Goal: Task Accomplishment & Management: Use online tool/utility

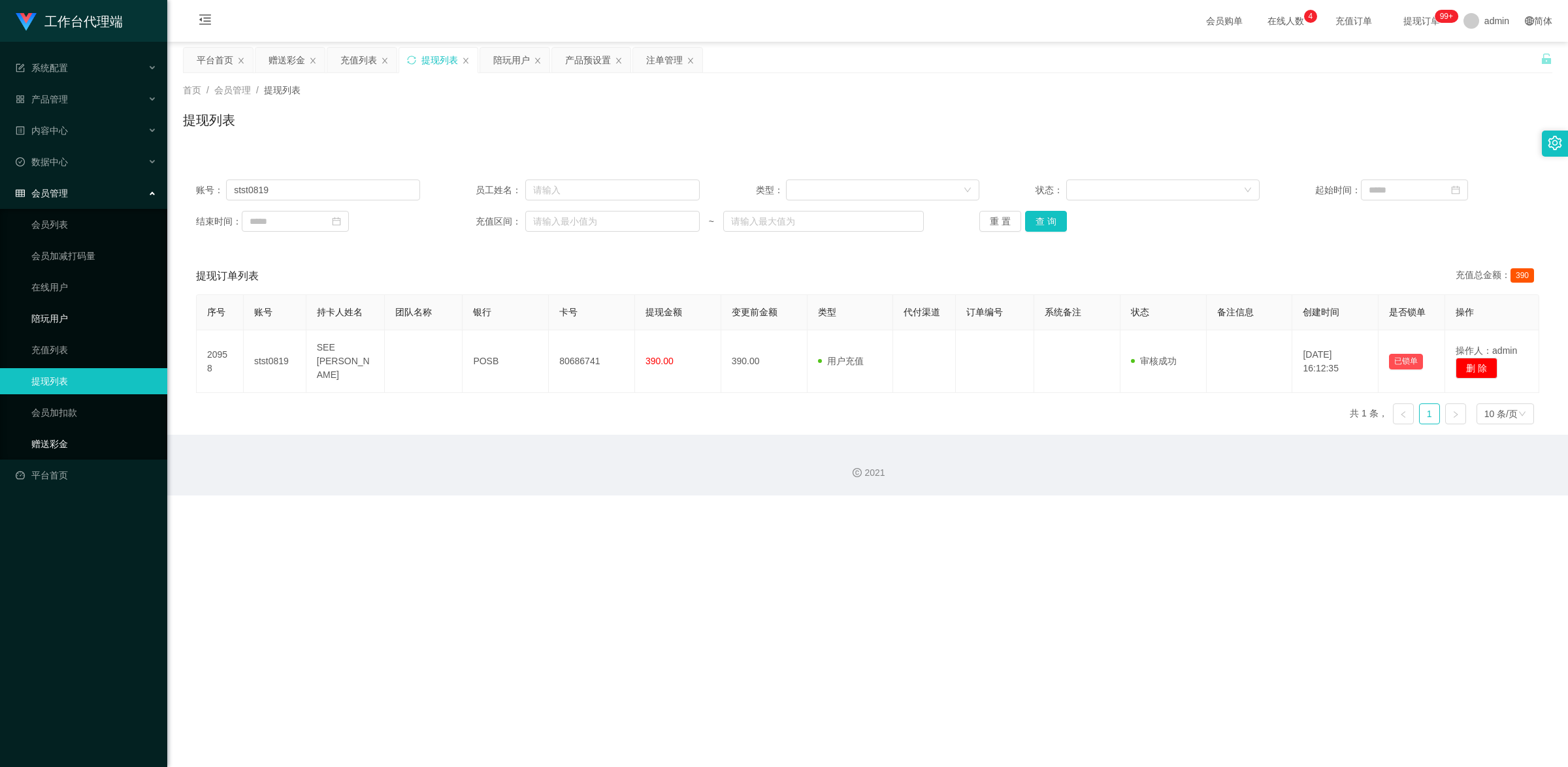
drag, startPoint x: 74, startPoint y: 438, endPoint x: 160, endPoint y: 329, distance: 138.8
click at [74, 438] on link "赠送彩金" at bounding box center [94, 444] width 126 height 26
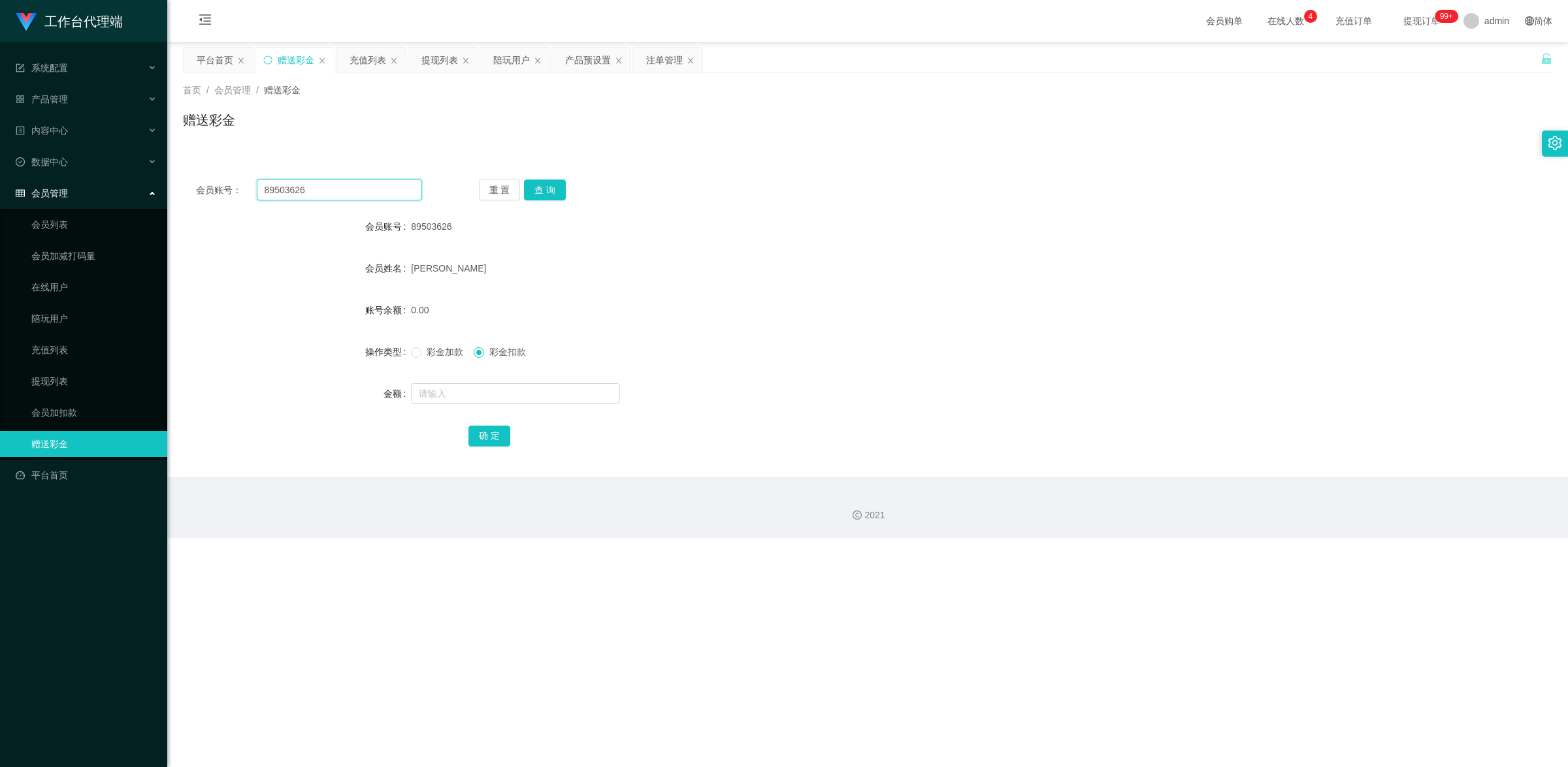
drag, startPoint x: 317, startPoint y: 196, endPoint x: 261, endPoint y: 191, distance: 56.2
click at [261, 191] on input "89503626" at bounding box center [340, 189] width 165 height 21
paste input "zack001"
type input "zack001"
click at [545, 184] on button "查 询" at bounding box center [544, 189] width 42 height 21
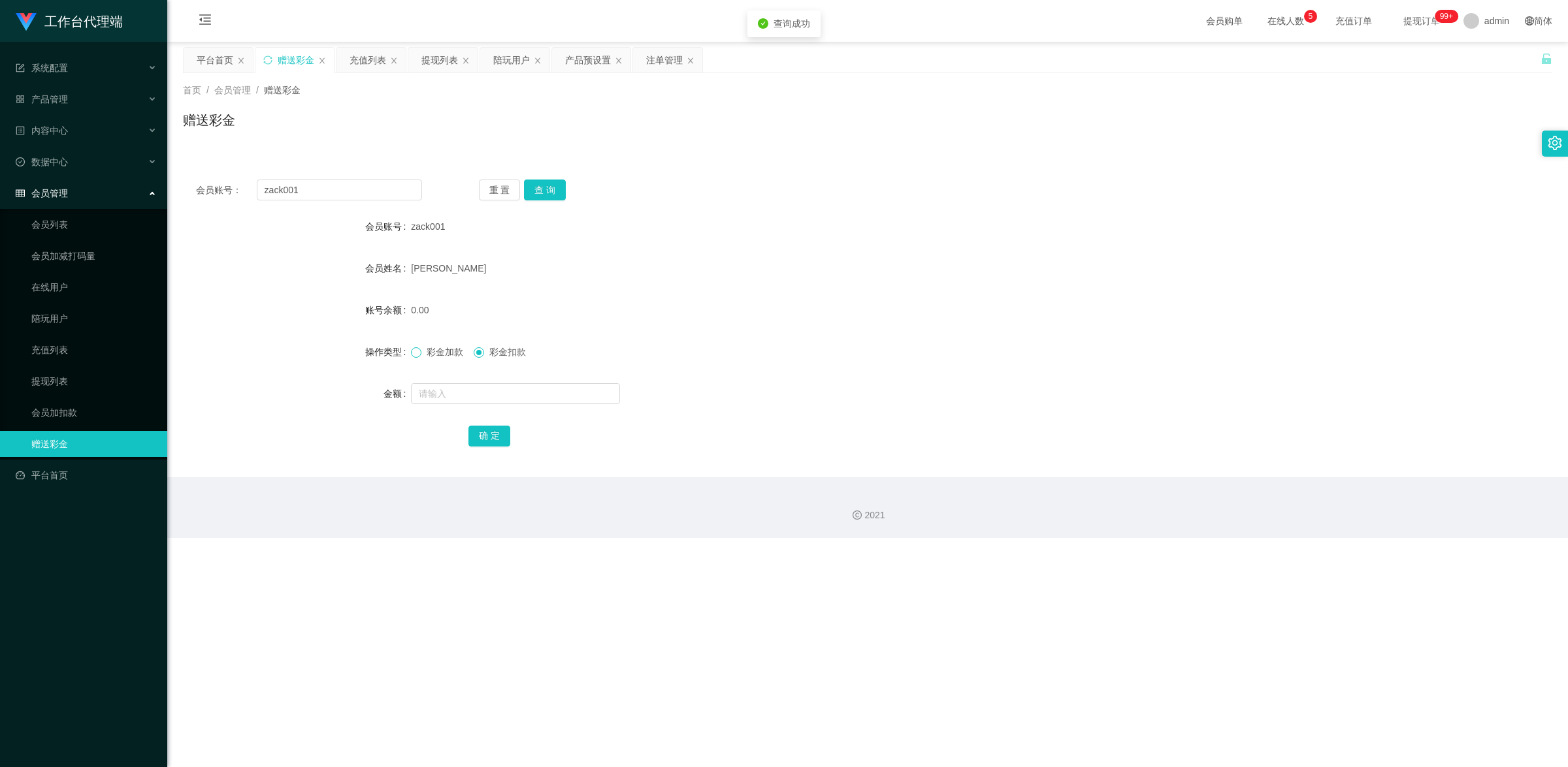
click at [420, 352] on span at bounding box center [416, 353] width 11 height 11
click at [458, 391] on input "text" at bounding box center [515, 393] width 209 height 21
type input "100"
drag, startPoint x: 501, startPoint y: 436, endPoint x: 587, endPoint y: 407, distance: 90.8
click at [501, 436] on button "确 定" at bounding box center [489, 436] width 42 height 21
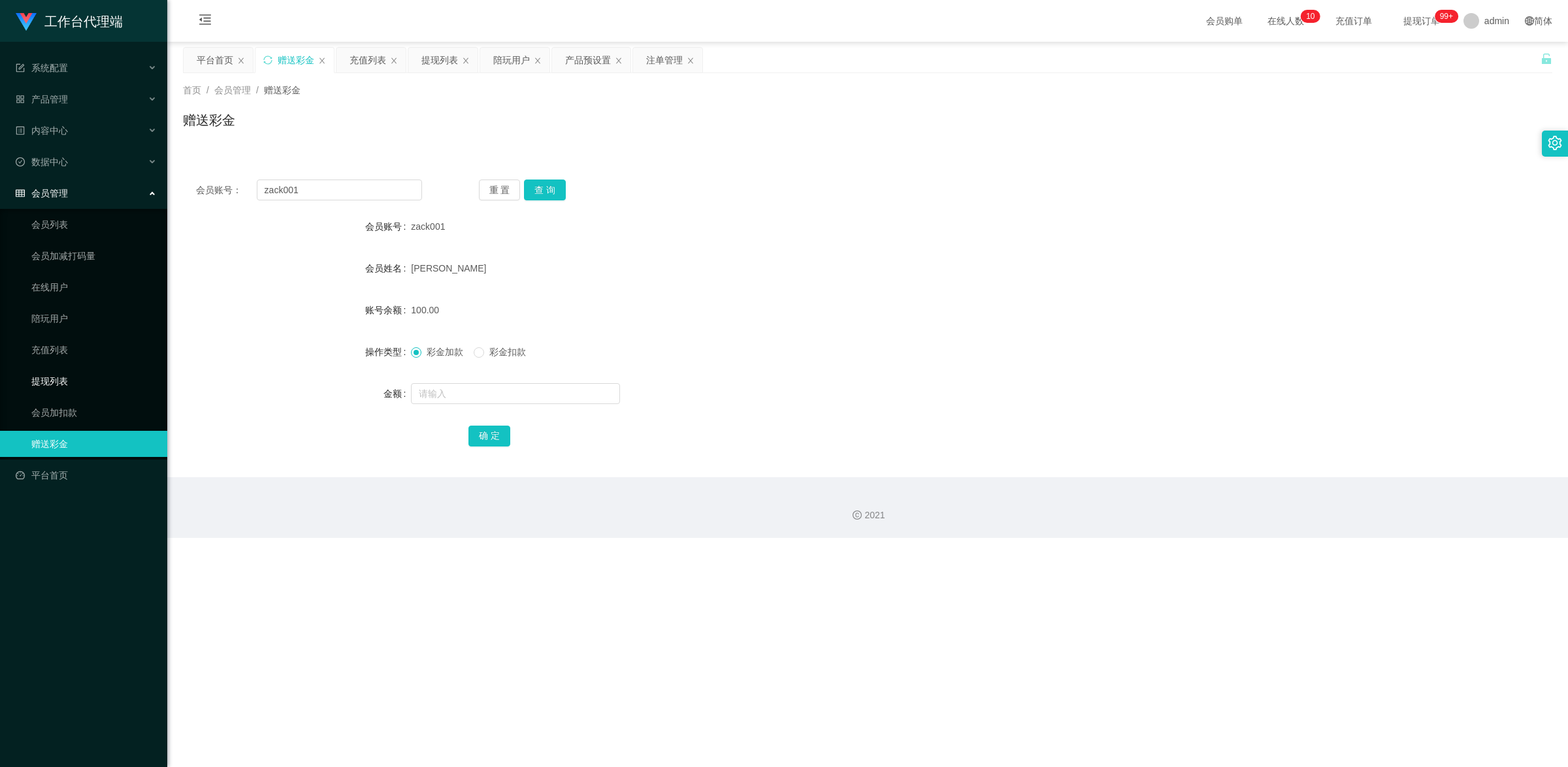
click at [74, 380] on link "提现列表" at bounding box center [94, 381] width 126 height 26
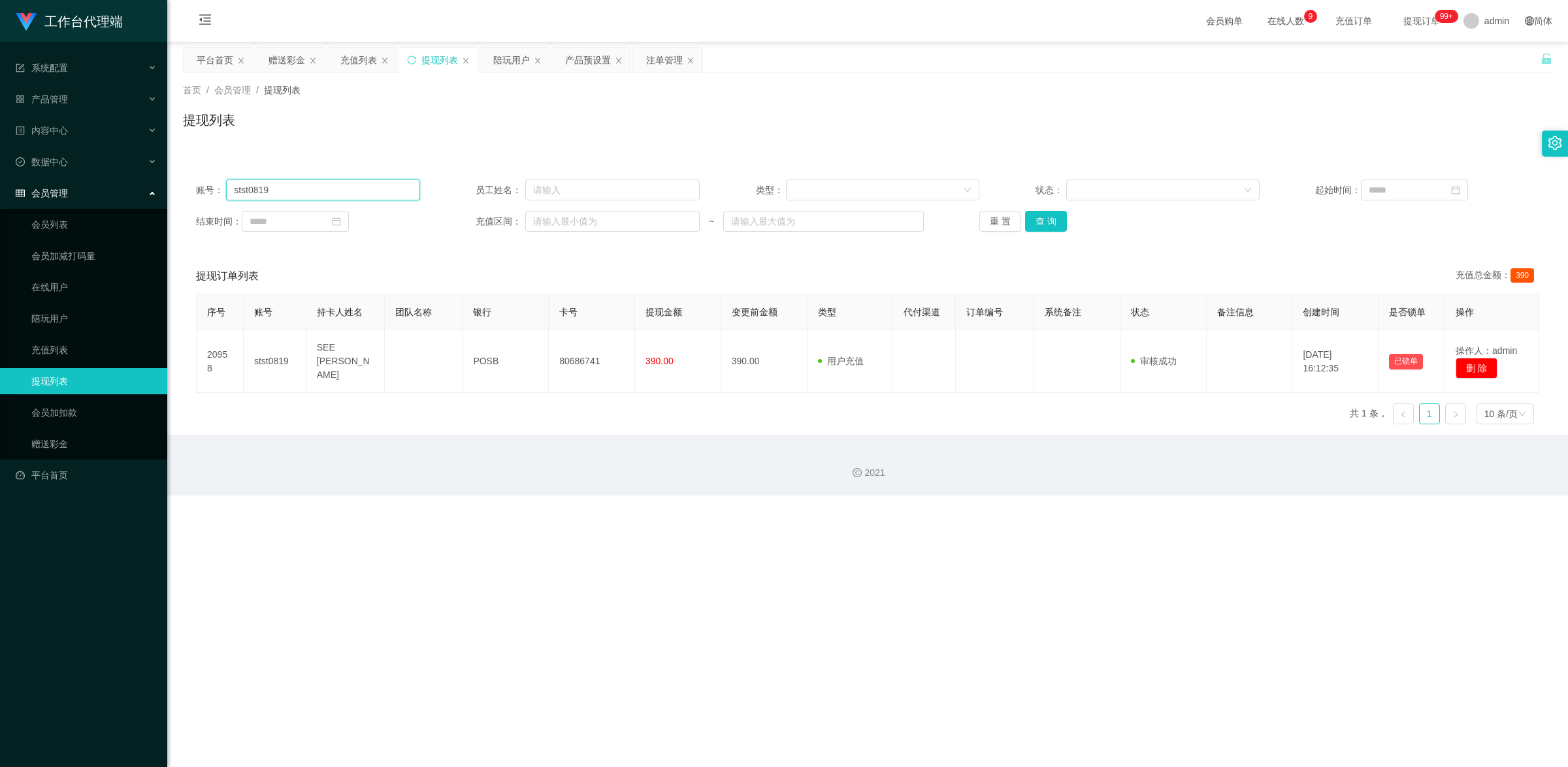
drag, startPoint x: 316, startPoint y: 192, endPoint x: 226, endPoint y: 187, distance: 90.1
click at [226, 187] on input "stst0819" at bounding box center [323, 189] width 193 height 21
paste input "zack001"
type input "zack001"
click at [1033, 230] on button "查 询" at bounding box center [1046, 220] width 42 height 21
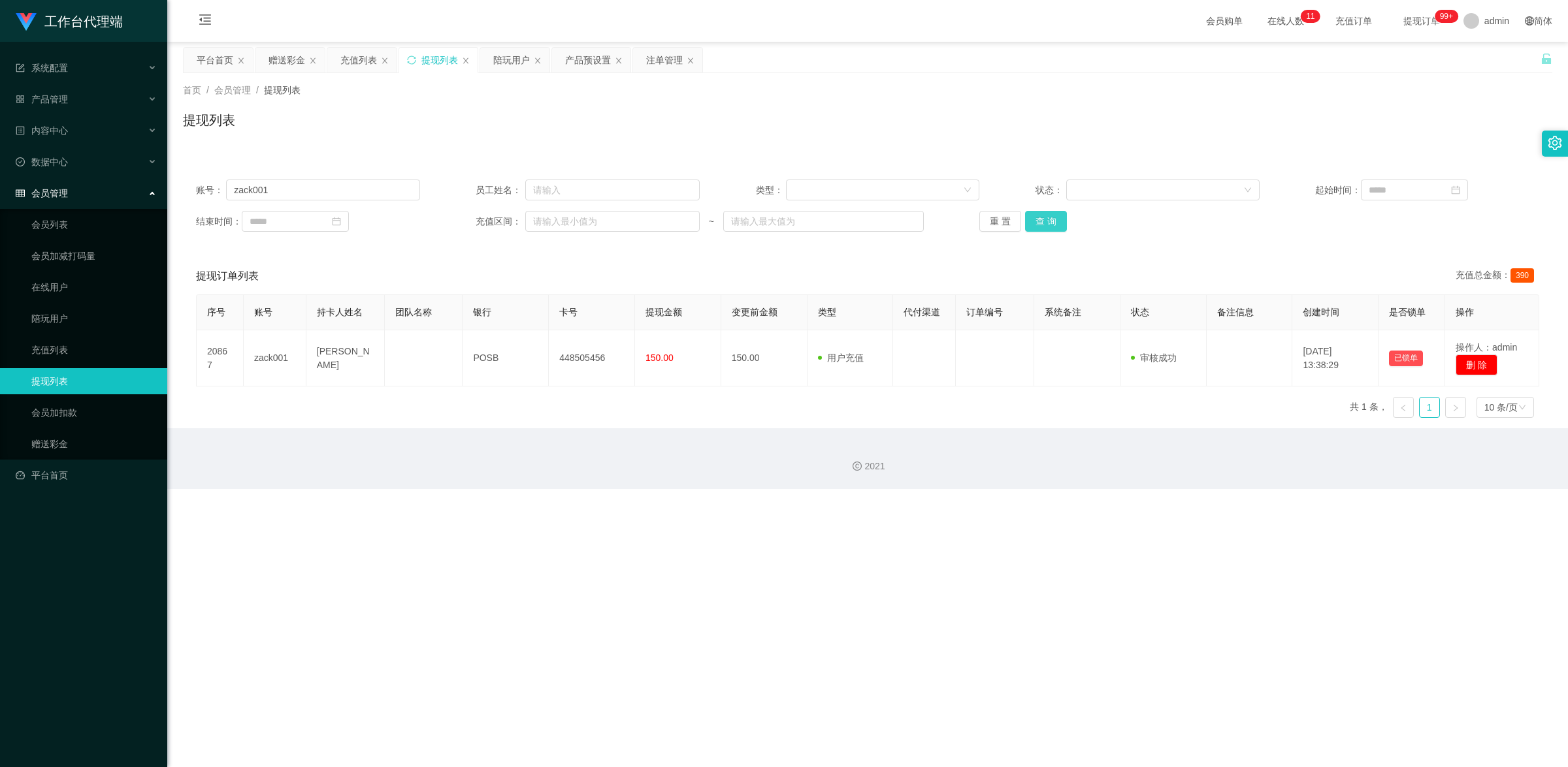
click at [1049, 222] on button "查 询" at bounding box center [1046, 220] width 42 height 21
click at [1029, 222] on button "查 询" at bounding box center [1046, 220] width 42 height 21
click at [54, 443] on link "赠送彩金" at bounding box center [94, 444] width 126 height 26
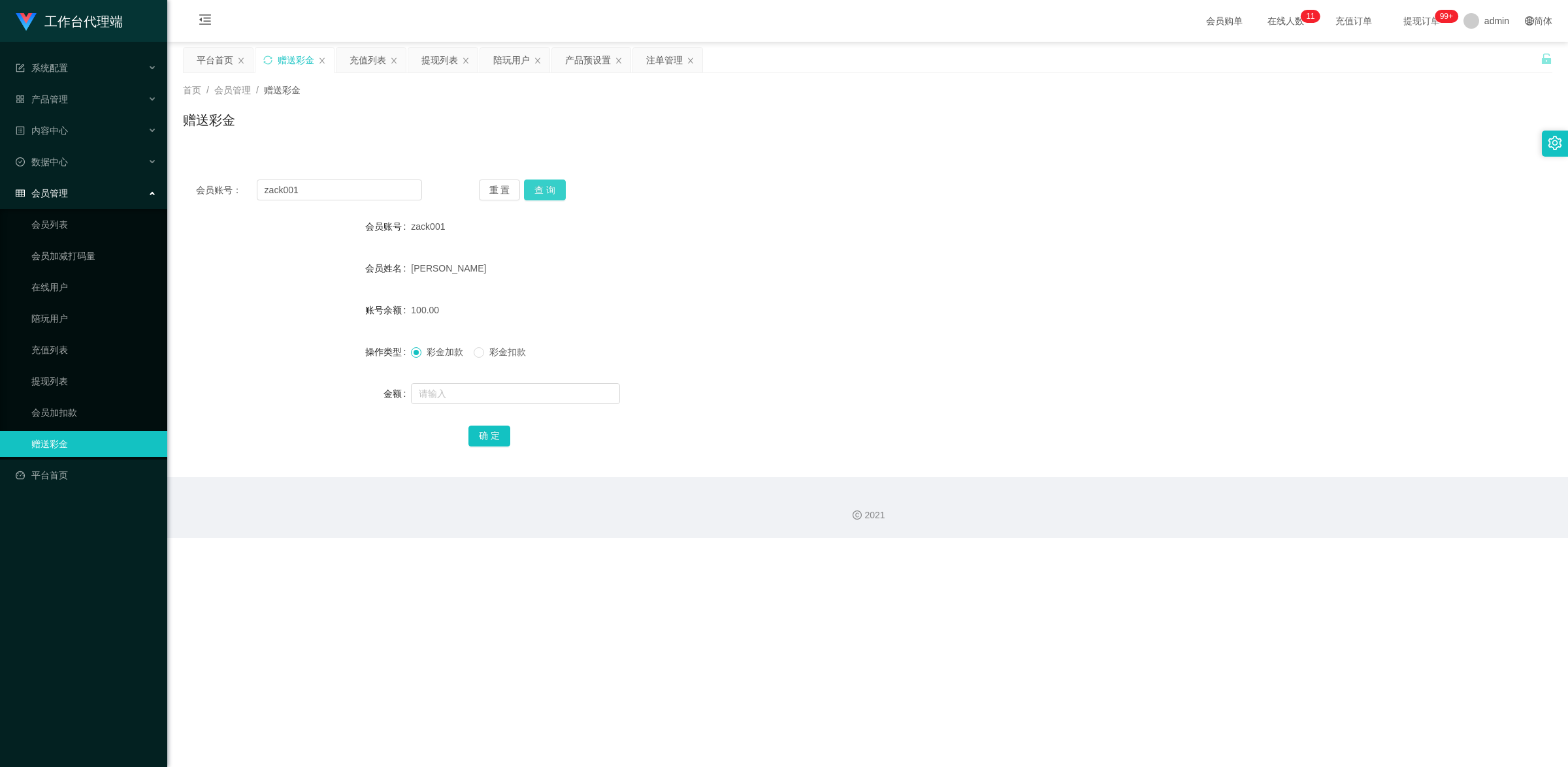
click at [539, 194] on button "查 询" at bounding box center [544, 189] width 42 height 21
click at [69, 373] on link "提现列表" at bounding box center [94, 381] width 126 height 26
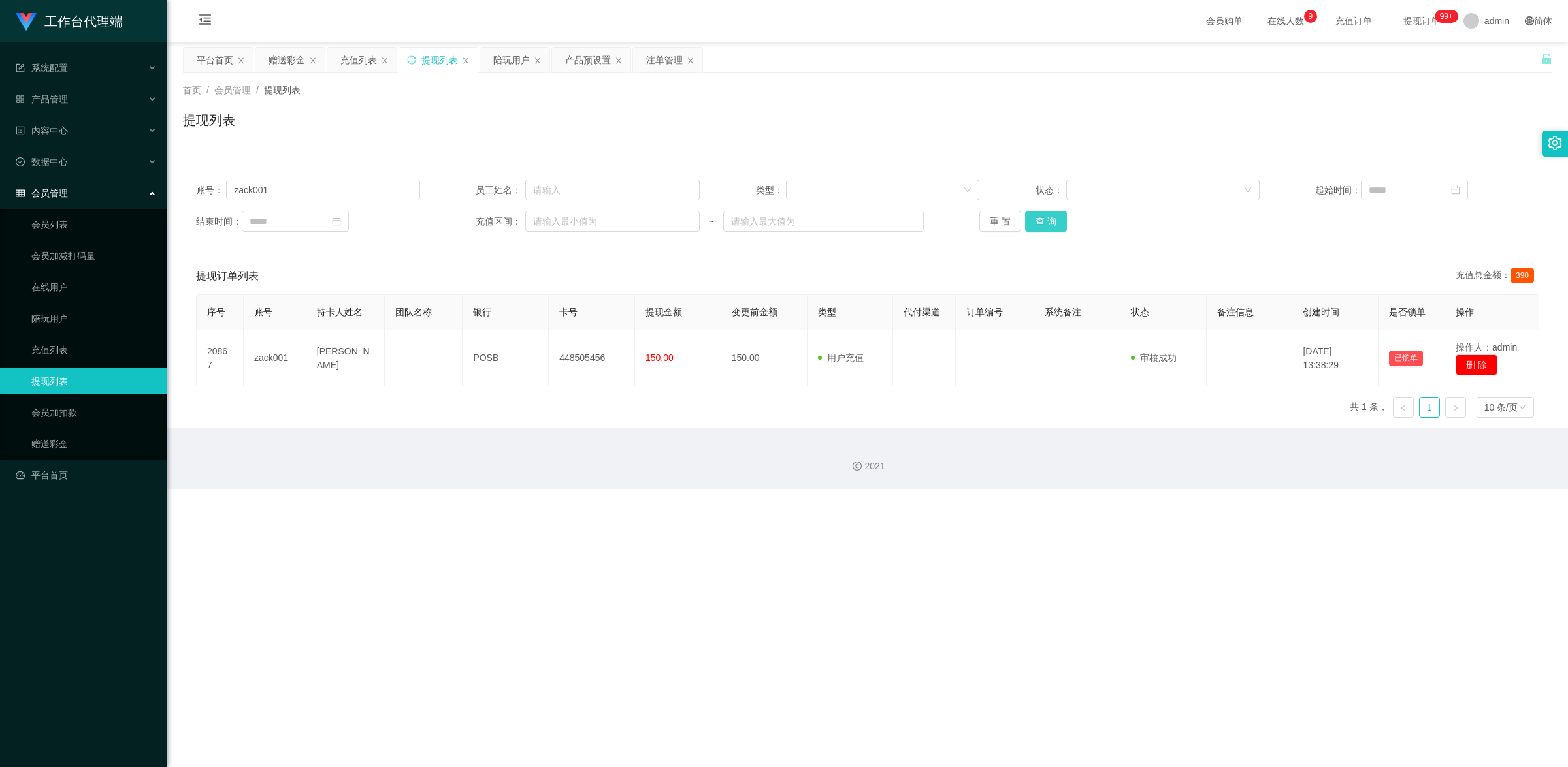
click at [1043, 217] on button "查 询" at bounding box center [1046, 220] width 42 height 21
click at [1050, 227] on button "查 询" at bounding box center [1046, 220] width 42 height 21
click at [1486, 409] on div "10 条/页" at bounding box center [1501, 408] width 33 height 20
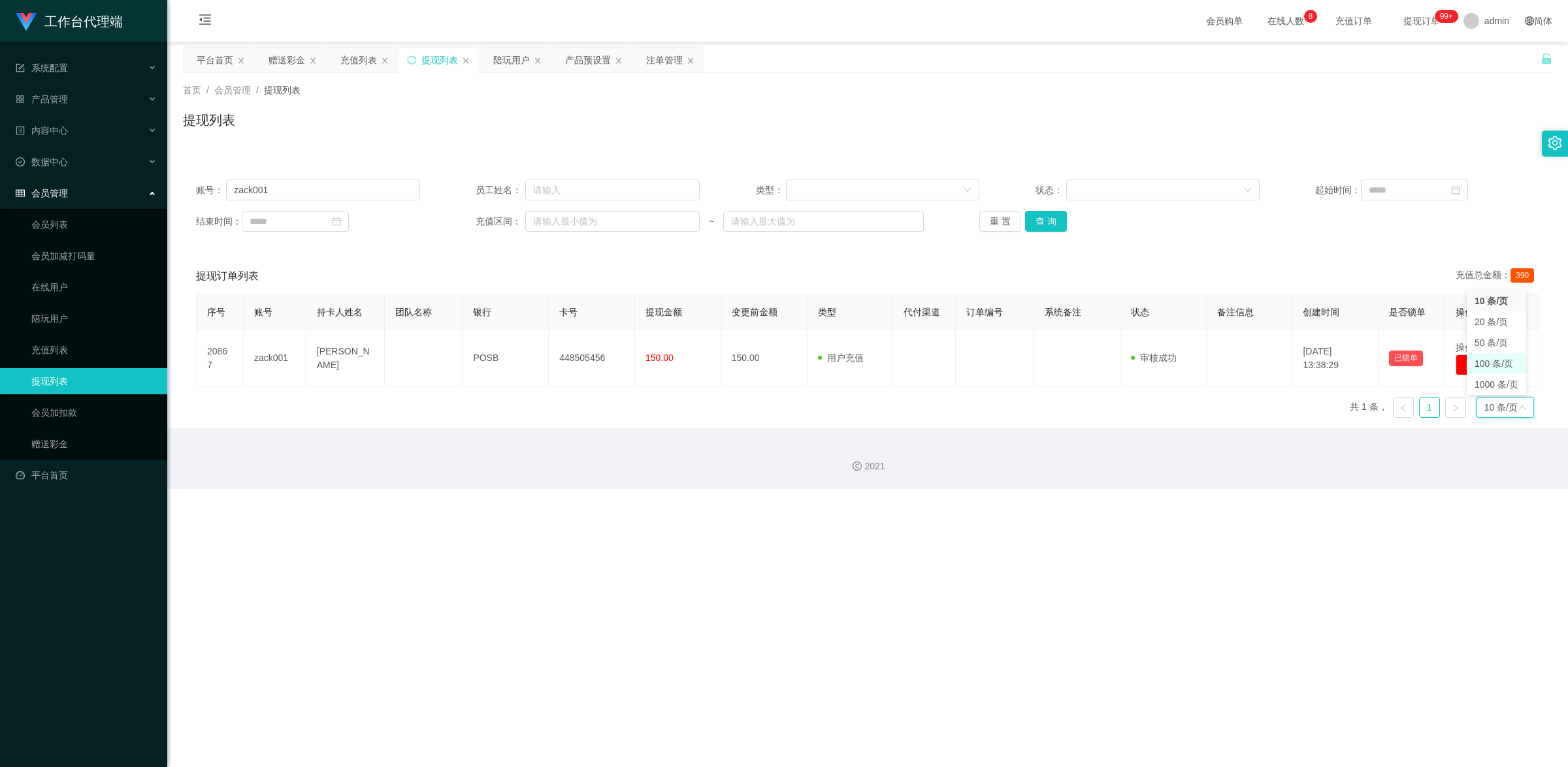
click at [1483, 361] on li "100 条/页" at bounding box center [1497, 363] width 59 height 21
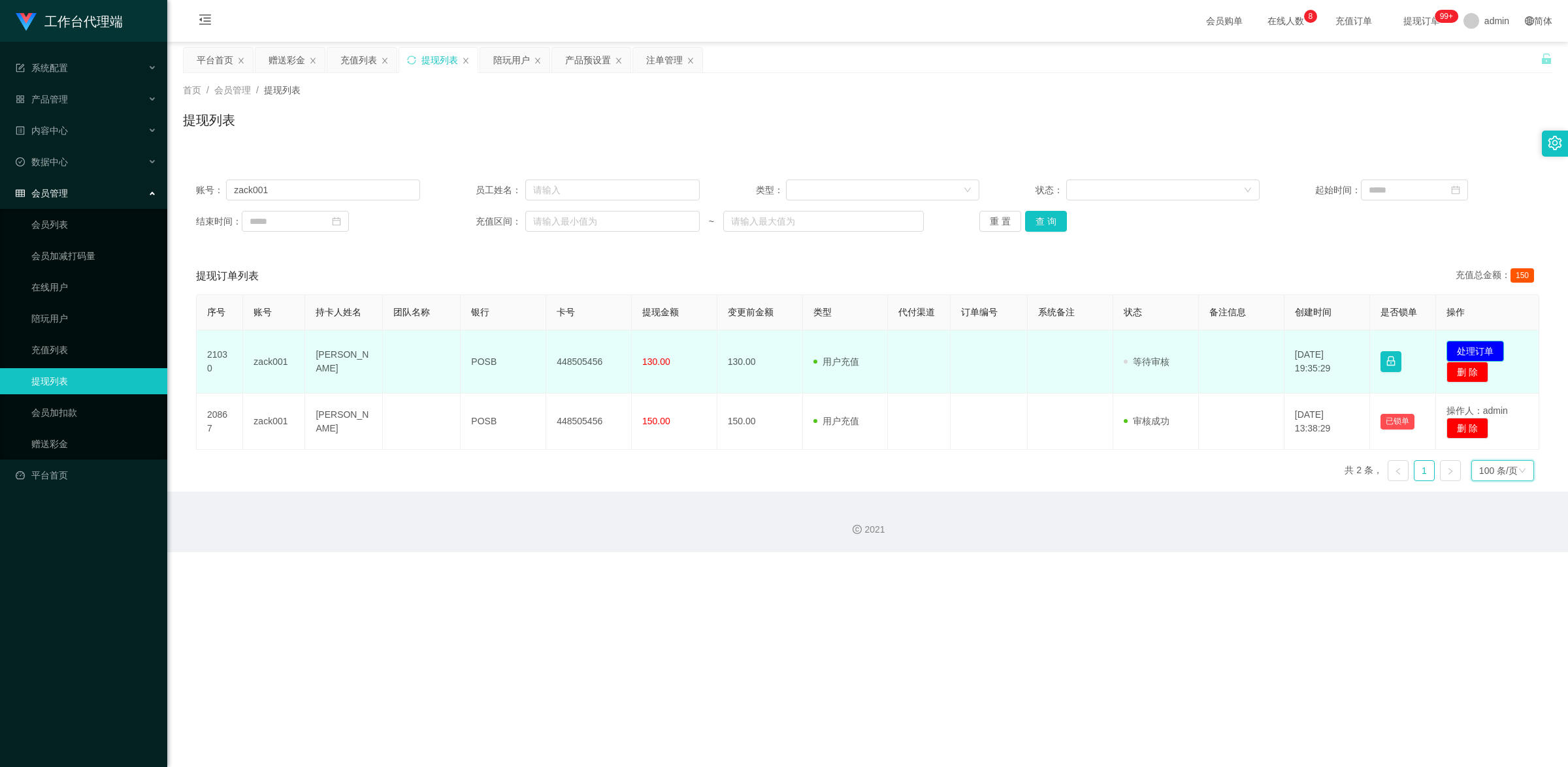
click at [1464, 344] on button "处理订单" at bounding box center [1475, 351] width 58 height 21
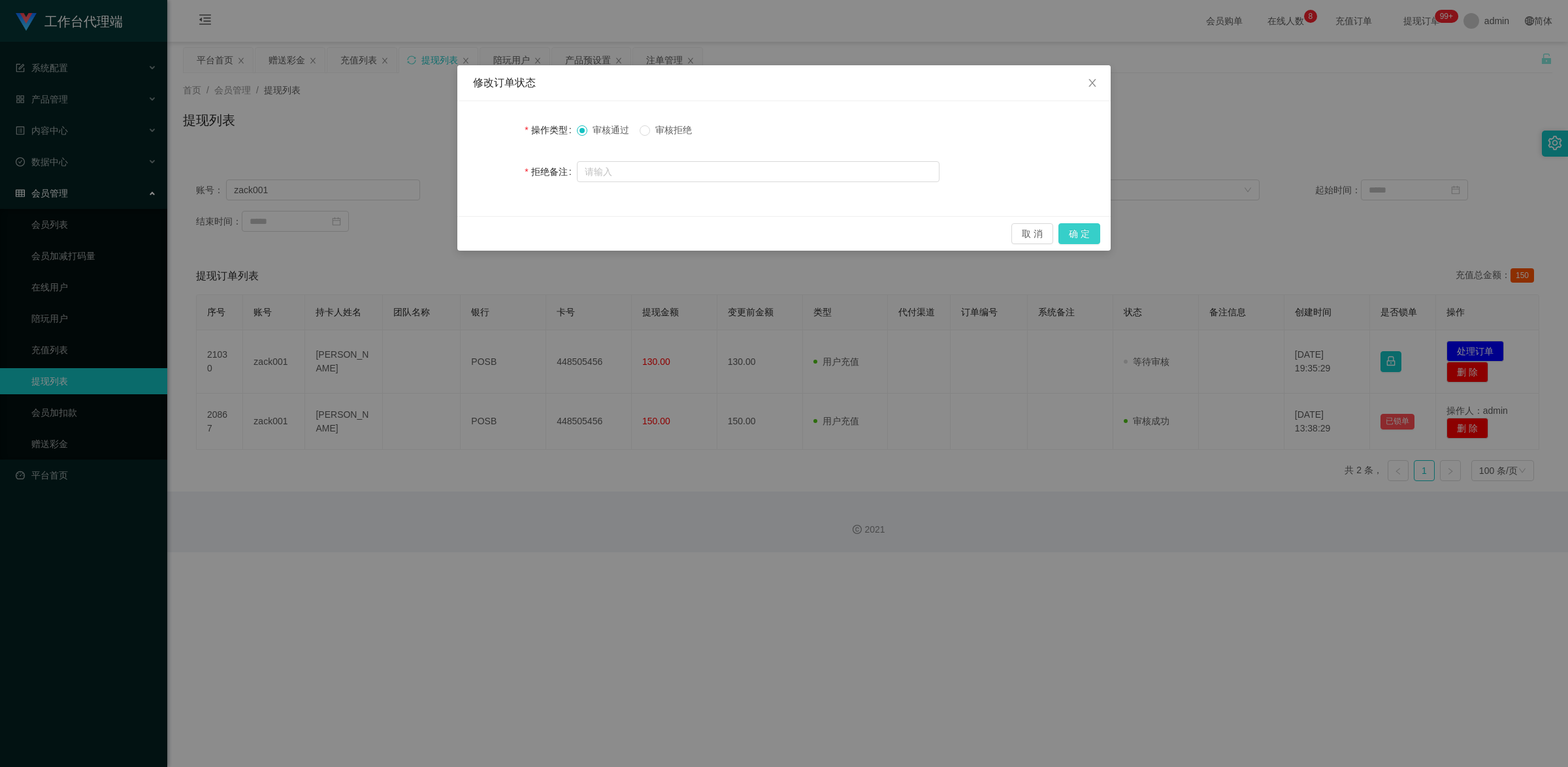
click at [1093, 229] on button "确 定" at bounding box center [1079, 233] width 42 height 21
